Goal: Find specific page/section

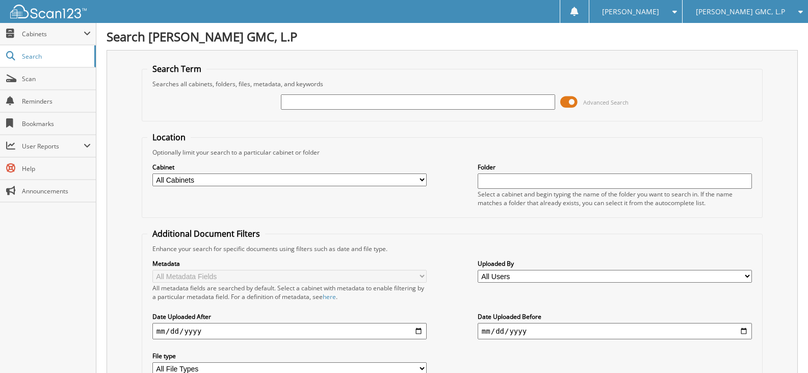
click at [331, 106] on input "text" at bounding box center [418, 101] width 274 height 15
type input "83180"
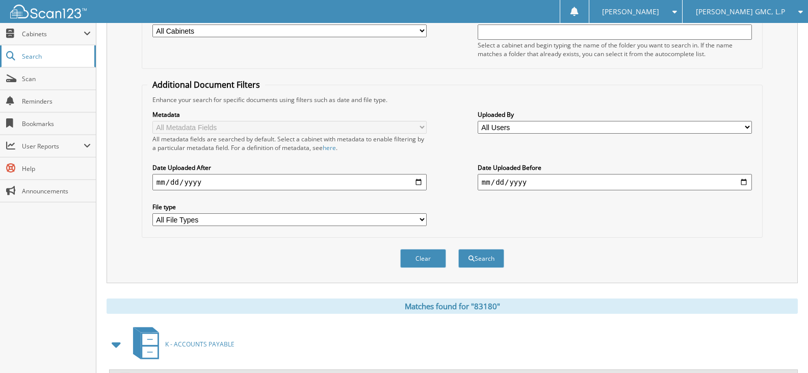
scroll to position [101, 0]
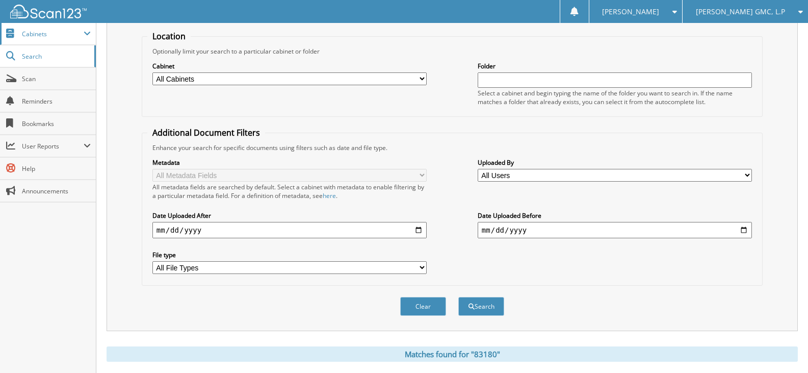
click at [59, 39] on span "Cabinets" at bounding box center [48, 34] width 96 height 22
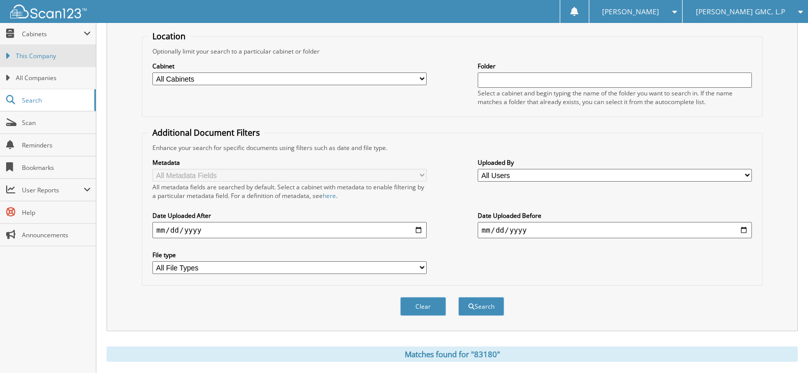
click at [49, 60] on span "This Company" at bounding box center [53, 56] width 75 height 9
